Goal: Find specific page/section: Find specific page/section

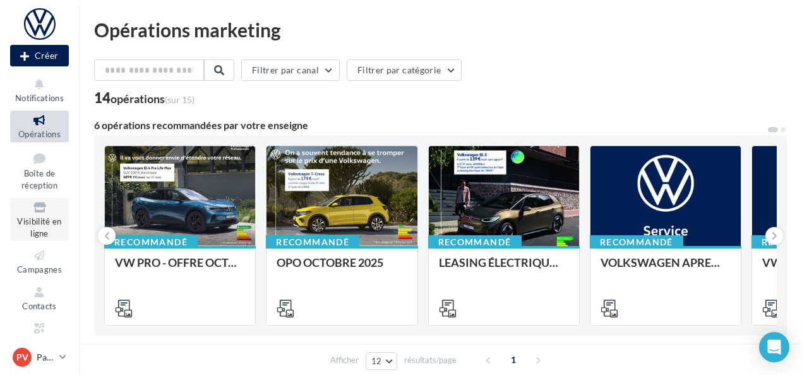
click at [48, 232] on link "Visibilité en ligne" at bounding box center [39, 219] width 59 height 43
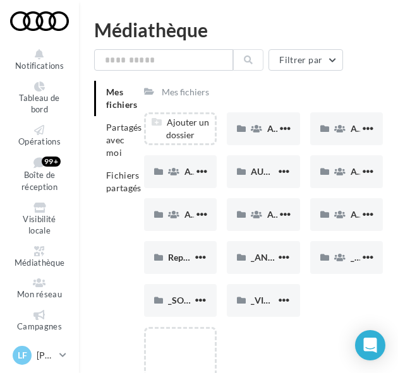
scroll to position [20, 0]
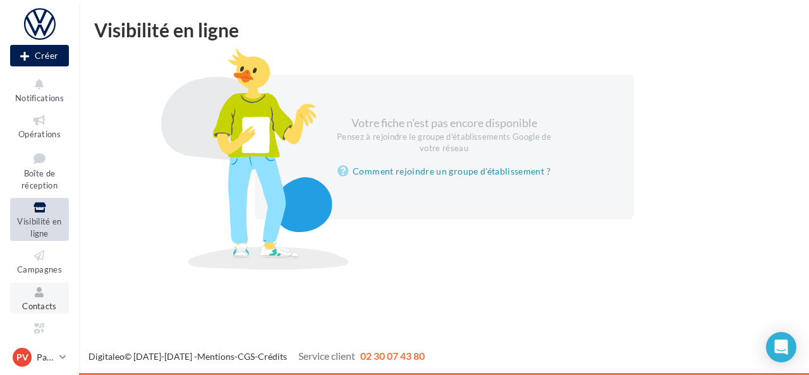
scroll to position [127, 0]
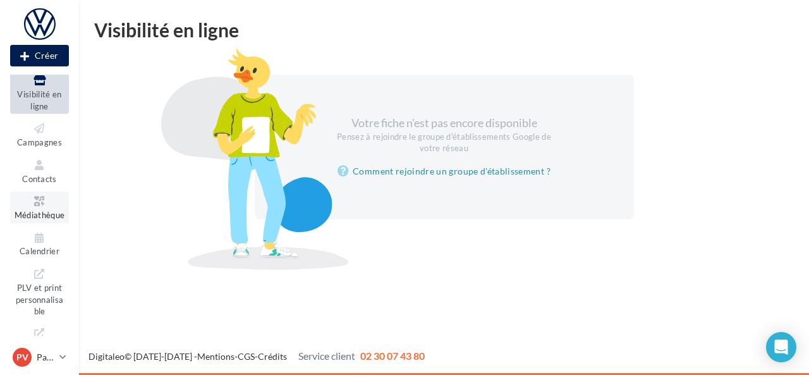
click at [49, 212] on span "Médiathèque" at bounding box center [40, 215] width 51 height 10
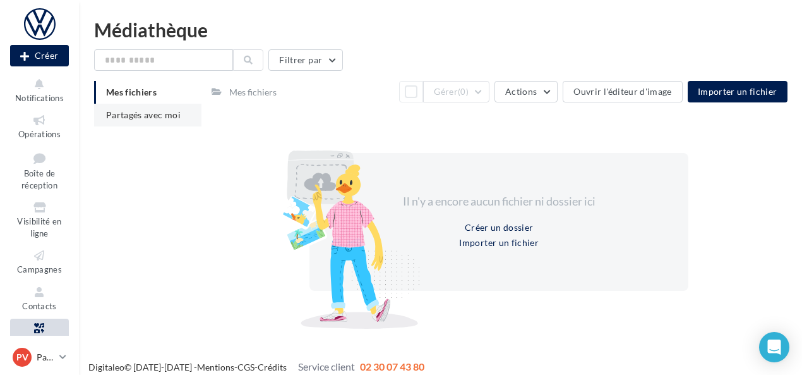
click at [145, 123] on li "Partagés avec moi" at bounding box center [147, 115] width 107 height 23
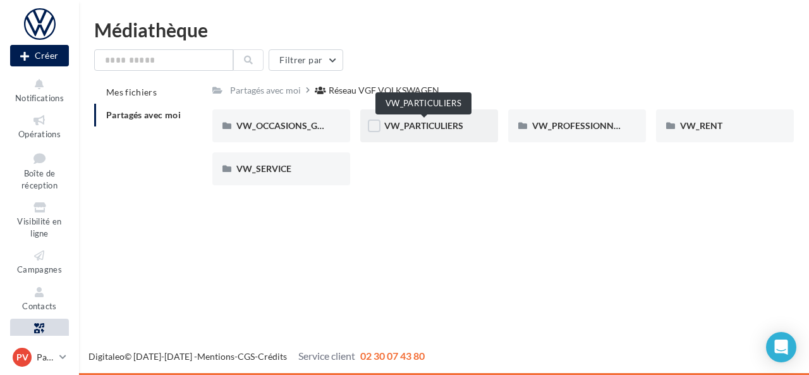
click at [421, 127] on span "VW_PARTICULIERS" at bounding box center [423, 125] width 79 height 11
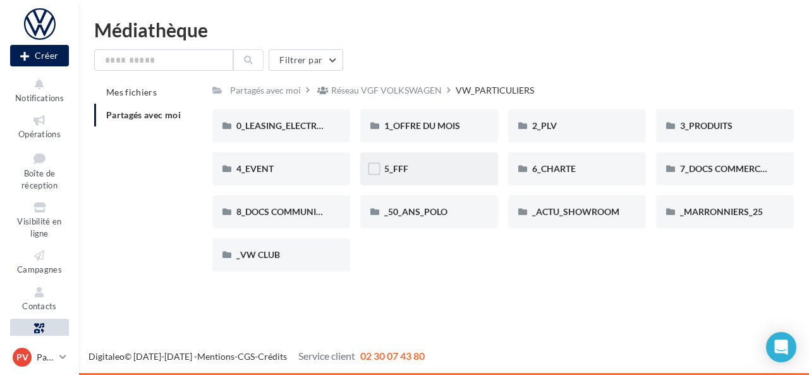
click at [411, 174] on div "5_FFF" at bounding box center [429, 168] width 90 height 13
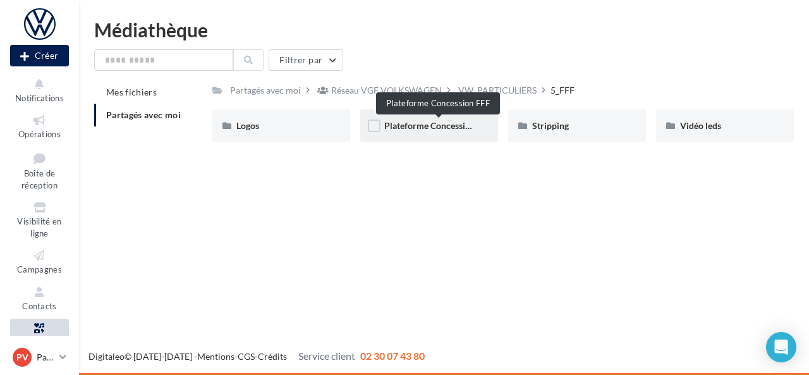
click at [430, 123] on span "Plateforme Concession FFF" at bounding box center [438, 125] width 108 height 11
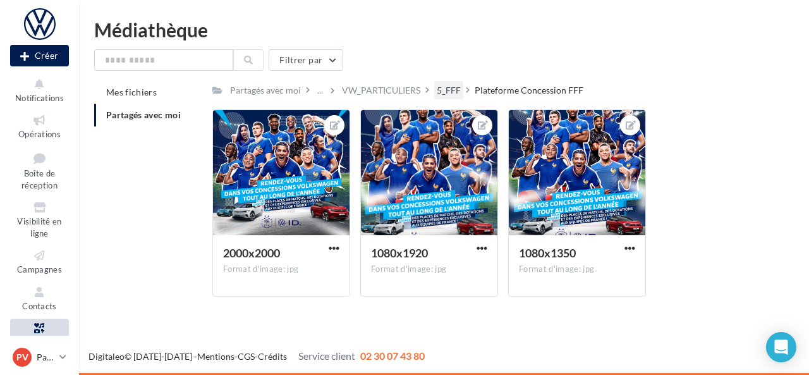
click at [445, 88] on div "5_FFF" at bounding box center [449, 90] width 24 height 13
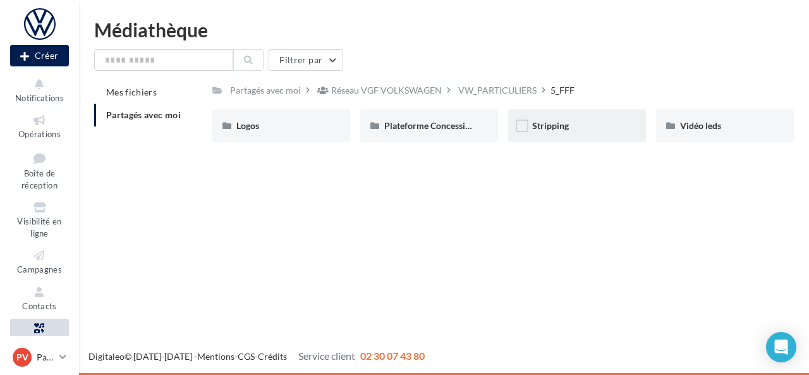
click at [551, 135] on div "Stripping" at bounding box center [577, 125] width 138 height 33
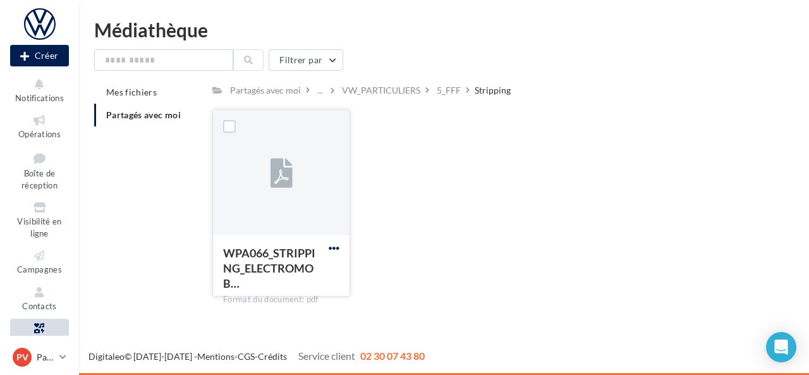
click at [335, 243] on span "button" at bounding box center [334, 248] width 11 height 11
click at [441, 169] on div "WPA066_STRIPPING_ELECTROMOB… Format du document: pdf Télécharger Copier l'URL W…" at bounding box center [507, 207] width 591 height 197
click at [320, 136] on div at bounding box center [281, 173] width 136 height 126
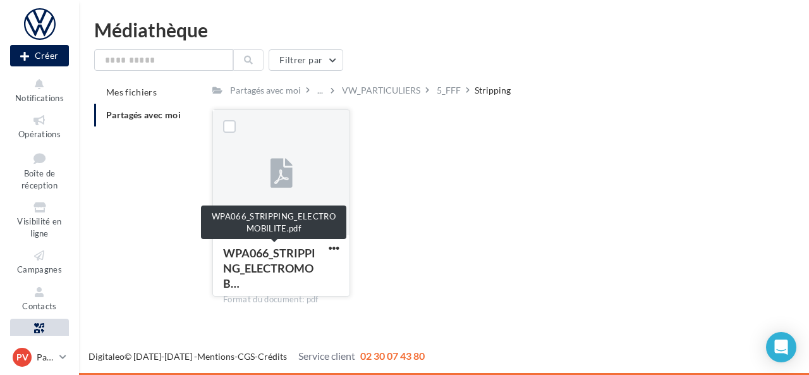
click at [251, 267] on span "WPA066_STRIPPING_ELECTROMOB…" at bounding box center [269, 268] width 92 height 44
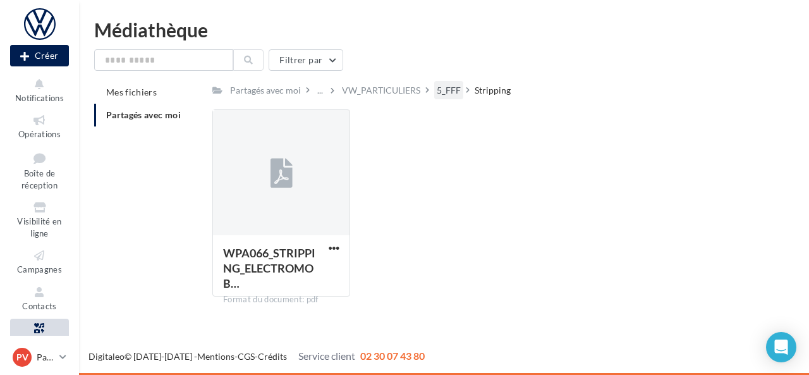
click at [442, 87] on div "5_FFF" at bounding box center [449, 90] width 24 height 13
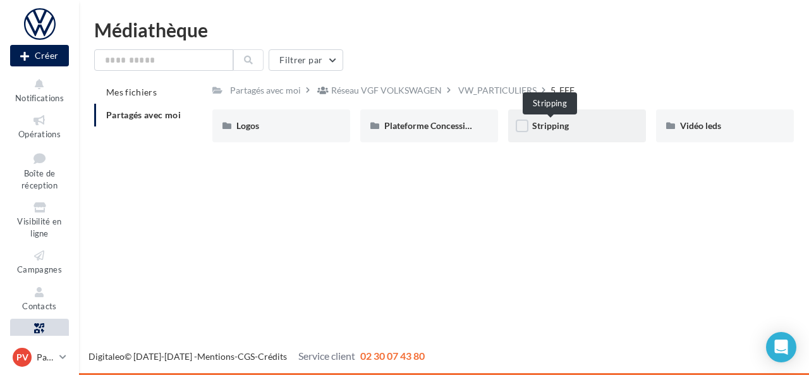
click at [549, 128] on span "Stripping" at bounding box center [550, 125] width 37 height 11
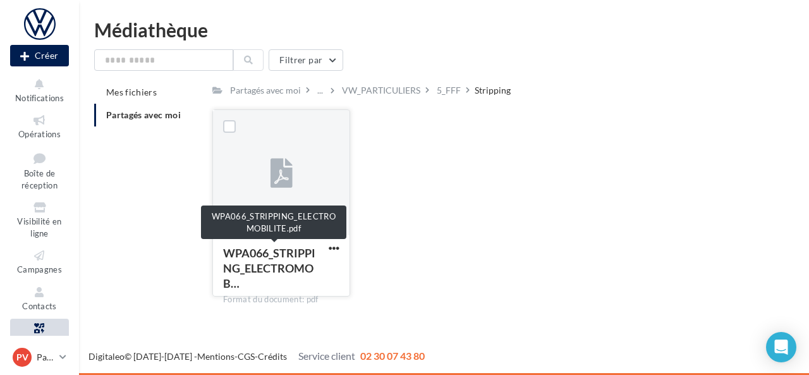
click at [246, 275] on span "WPA066_STRIPPING_ELECTROMOB…" at bounding box center [269, 268] width 92 height 44
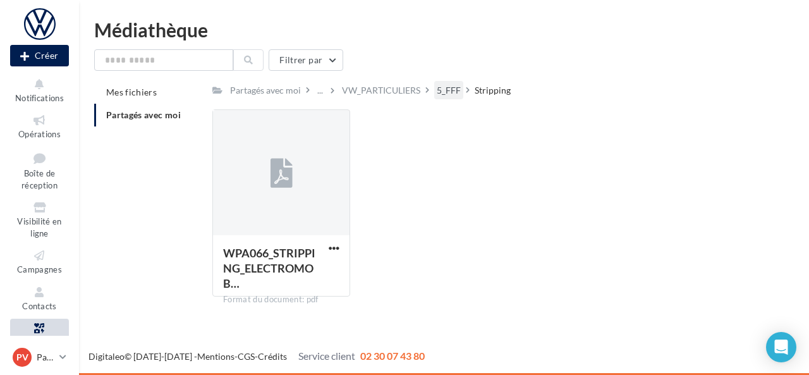
click at [440, 87] on div "5_FFF" at bounding box center [449, 90] width 24 height 13
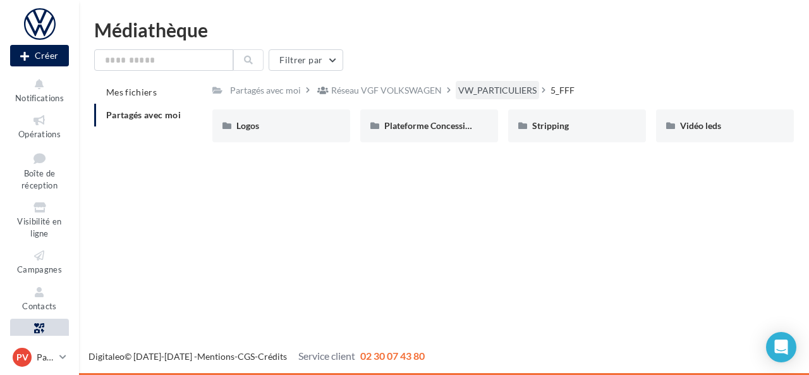
click at [488, 93] on div "VW_PARTICULIERS" at bounding box center [497, 90] width 78 height 13
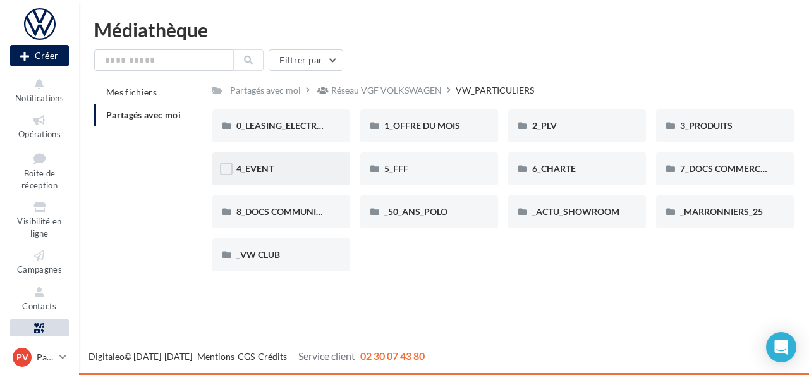
click at [243, 175] on div "4_EVENT" at bounding box center [281, 168] width 90 height 13
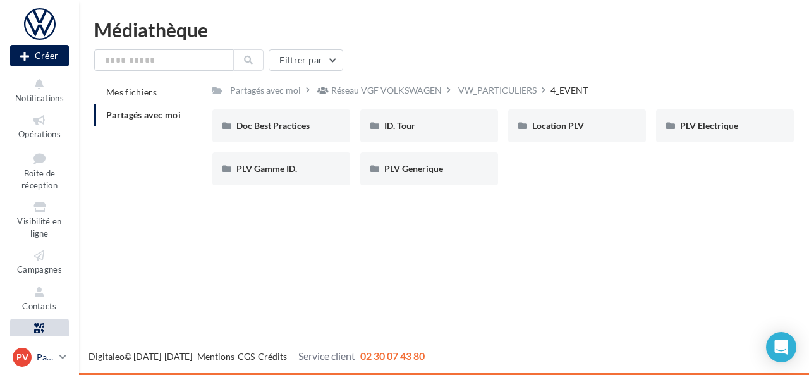
click at [39, 361] on p "Partenaire VW" at bounding box center [46, 357] width 18 height 13
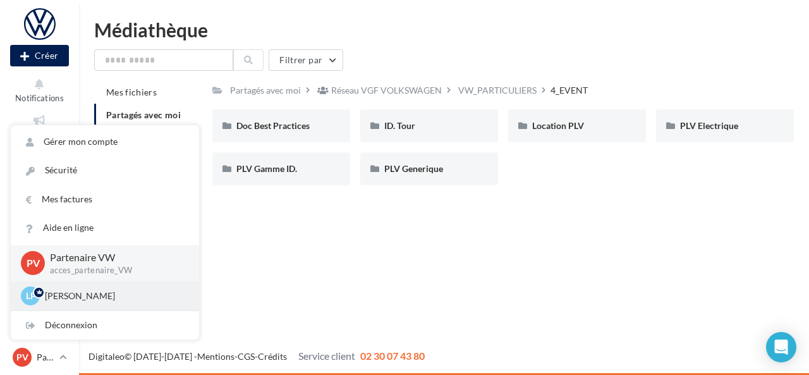
click at [70, 291] on p "Lucie FORTE" at bounding box center [114, 295] width 139 height 13
